Goal: Information Seeking & Learning: Learn about a topic

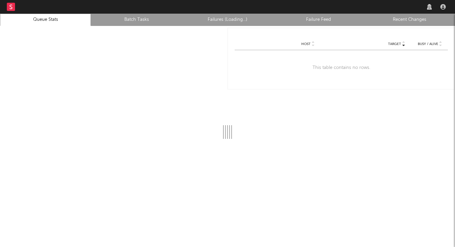
click at [12, 5] on rect at bounding box center [11, 7] width 8 height 8
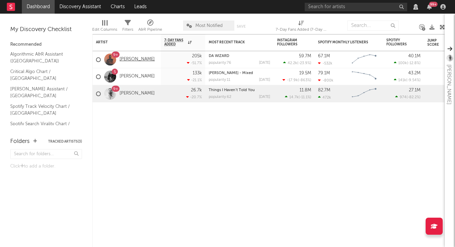
click at [133, 60] on link "[PERSON_NAME]" at bounding box center [136, 60] width 35 height 6
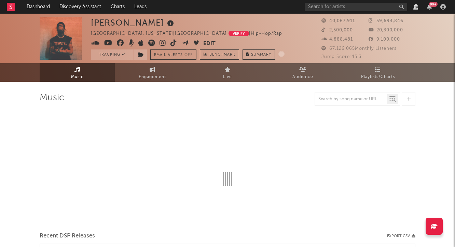
select select "View all"
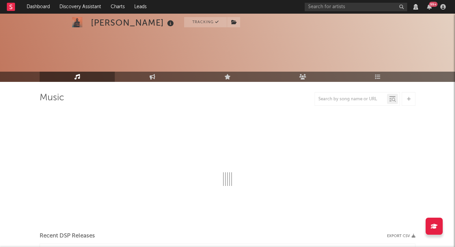
scroll to position [28, 0]
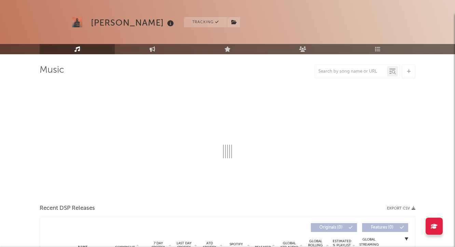
select select "View all"
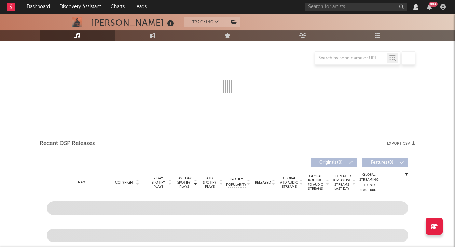
scroll to position [63, 0]
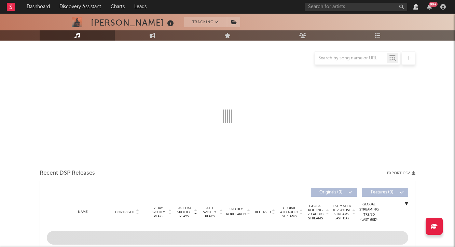
select select "6m"
select select "View all"
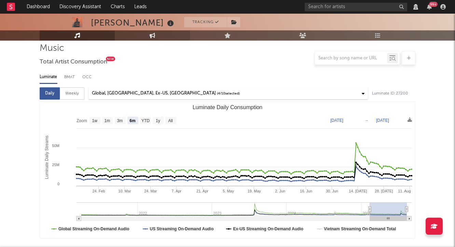
scroll to position [59, 0]
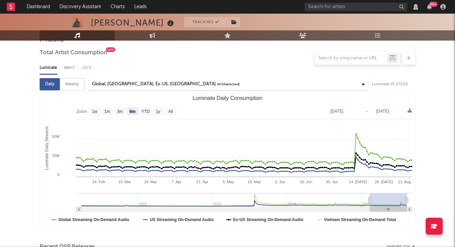
select select "View all"
select select "6m"
select select "View all"
select select "6m"
click at [132, 83] on div "Global, [GEOGRAPHIC_DATA], Ex-US, [GEOGRAPHIC_DATA]" at bounding box center [154, 84] width 124 height 8
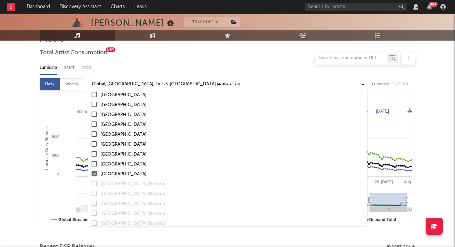
click at [94, 174] on div at bounding box center [93, 173] width 5 height 5
click at [91, 174] on input "[GEOGRAPHIC_DATA]" at bounding box center [91, 174] width 0 height 8
select select "6m"
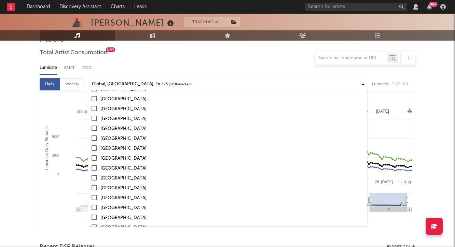
scroll to position [0, 0]
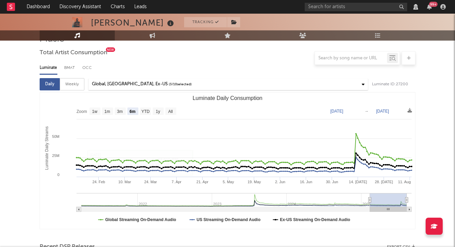
click at [75, 85] on div "Weekly" at bounding box center [72, 84] width 25 height 12
select select "6m"
